Goal: Task Accomplishment & Management: Use online tool/utility

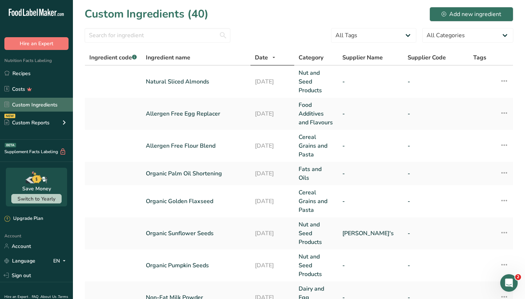
click at [42, 106] on link "Custom Ingredients" at bounding box center [36, 105] width 73 height 14
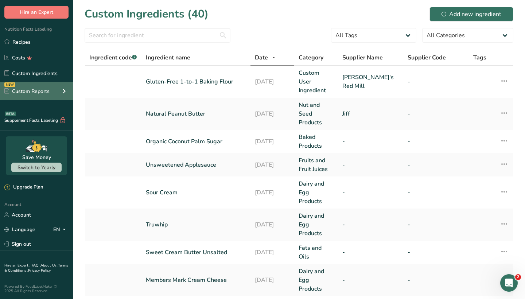
scroll to position [31, 0]
click at [288, 79] on link "Custom User Ingredient" at bounding box center [316, 82] width 35 height 26
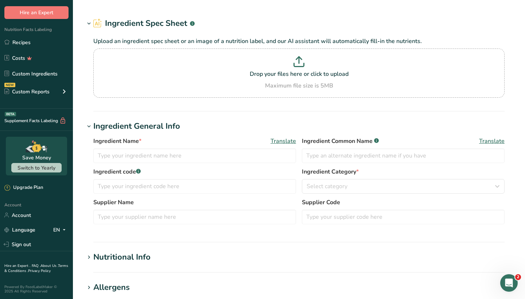
type input "Gluten-Free 1-to-1 Baking Flour"
type input "[PERSON_NAME]'s Red Mill"
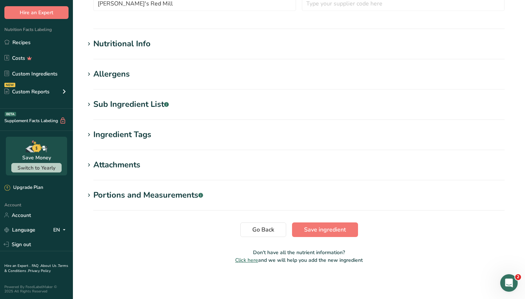
scroll to position [230, 0]
click at [92, 47] on span at bounding box center [89, 44] width 9 height 9
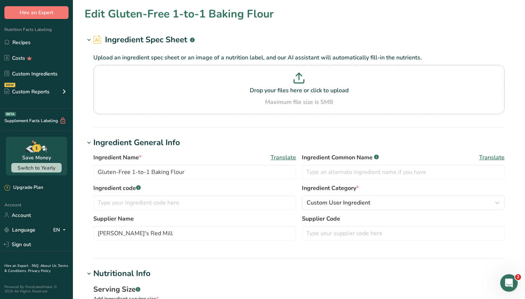
scroll to position [0, 0]
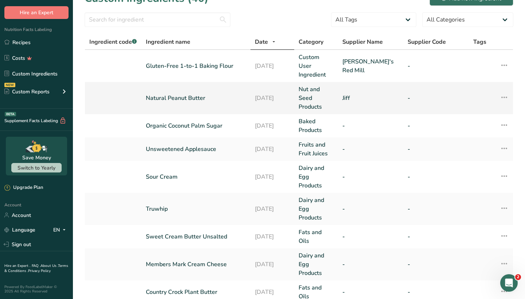
scroll to position [17, 0]
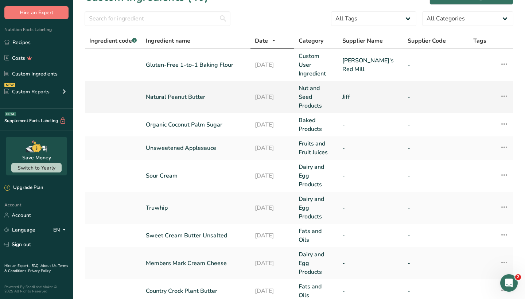
click at [288, 84] on link "Nut and Seed Products" at bounding box center [316, 97] width 35 height 26
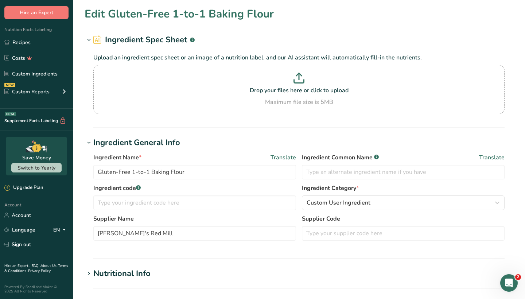
type input "Natural Peanut Butter"
type input "Jiff"
type input "33"
type input "190"
type KJ "794.96"
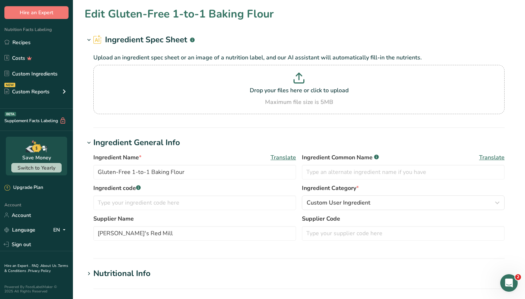
type Fat "16"
type Fat "3.5"
type Fat "0"
type input "0"
type input "160"
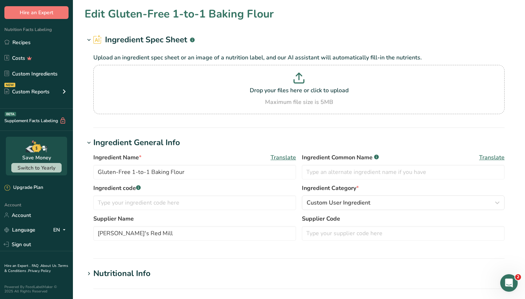
type Carbohydrates "9"
type Fiber "2"
type Sugars "5"
type Sugars "3"
type input "6"
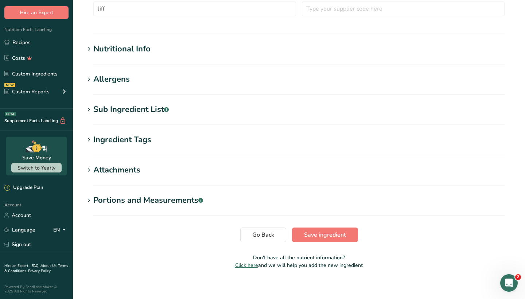
scroll to position [227, 0]
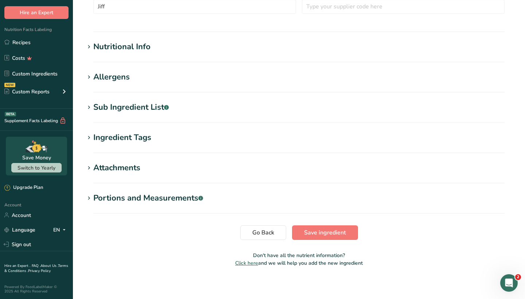
click at [112, 47] on div "Nutritional Info" at bounding box center [121, 47] width 57 height 12
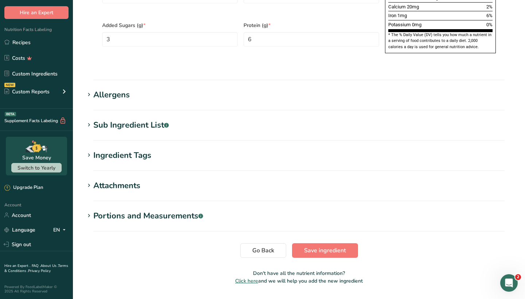
scroll to position [549, 0]
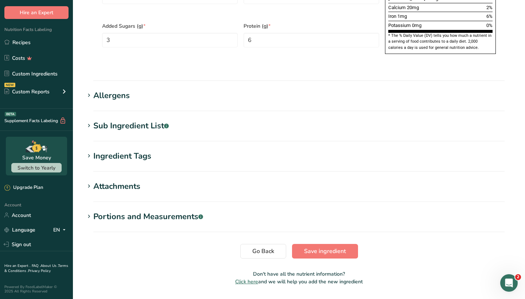
click at [175, 120] on section "Sub Ingredient List .a-a{fill:#347362;}.b-a{fill:#fff;} Translate Peanuts, Suga…" at bounding box center [299, 131] width 429 height 22
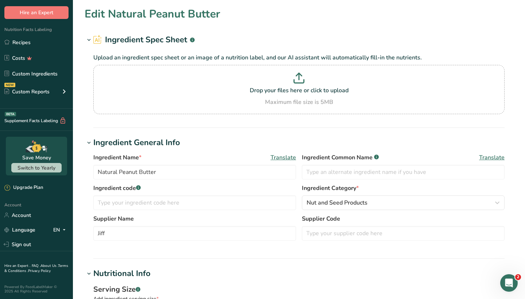
scroll to position [0, 0]
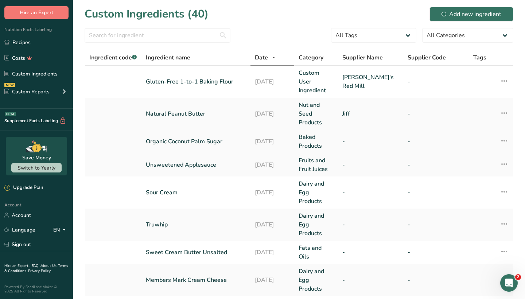
click at [288, 133] on link "Baked Products" at bounding box center [316, 142] width 35 height 18
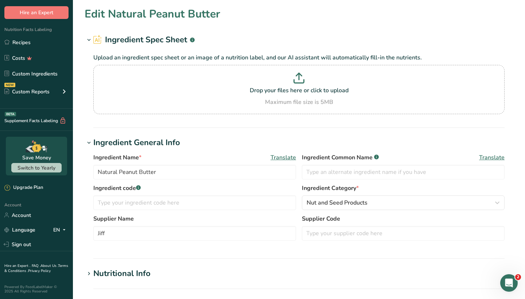
type input "Organic Coconut Palm Sugar"
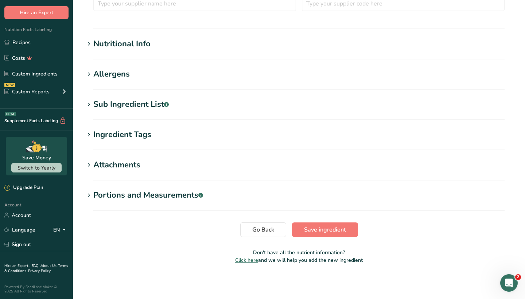
scroll to position [230, 0]
click at [99, 48] on div "Nutritional Info" at bounding box center [121, 44] width 57 height 12
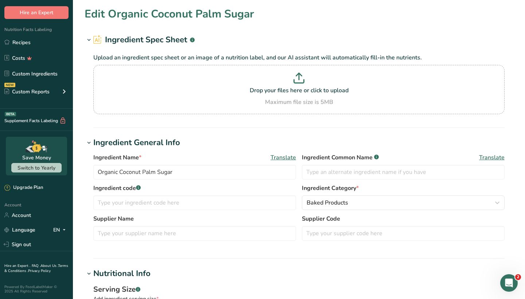
scroll to position [0, 0]
click at [39, 44] on link "Recipes" at bounding box center [36, 42] width 73 height 14
